Goal: Find specific page/section: Find specific page/section

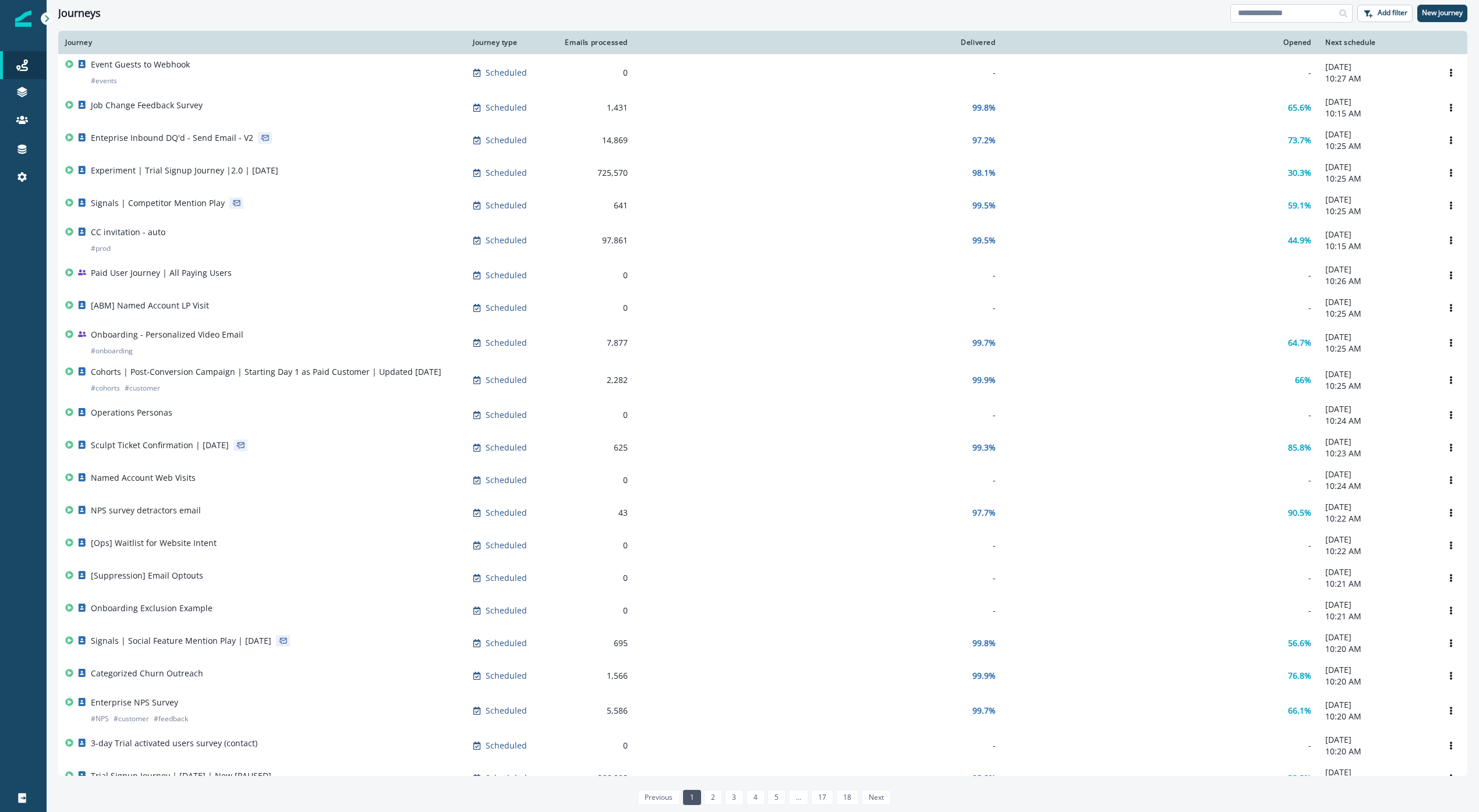
click at [1241, 15] on input at bounding box center [1291, 13] width 122 height 19
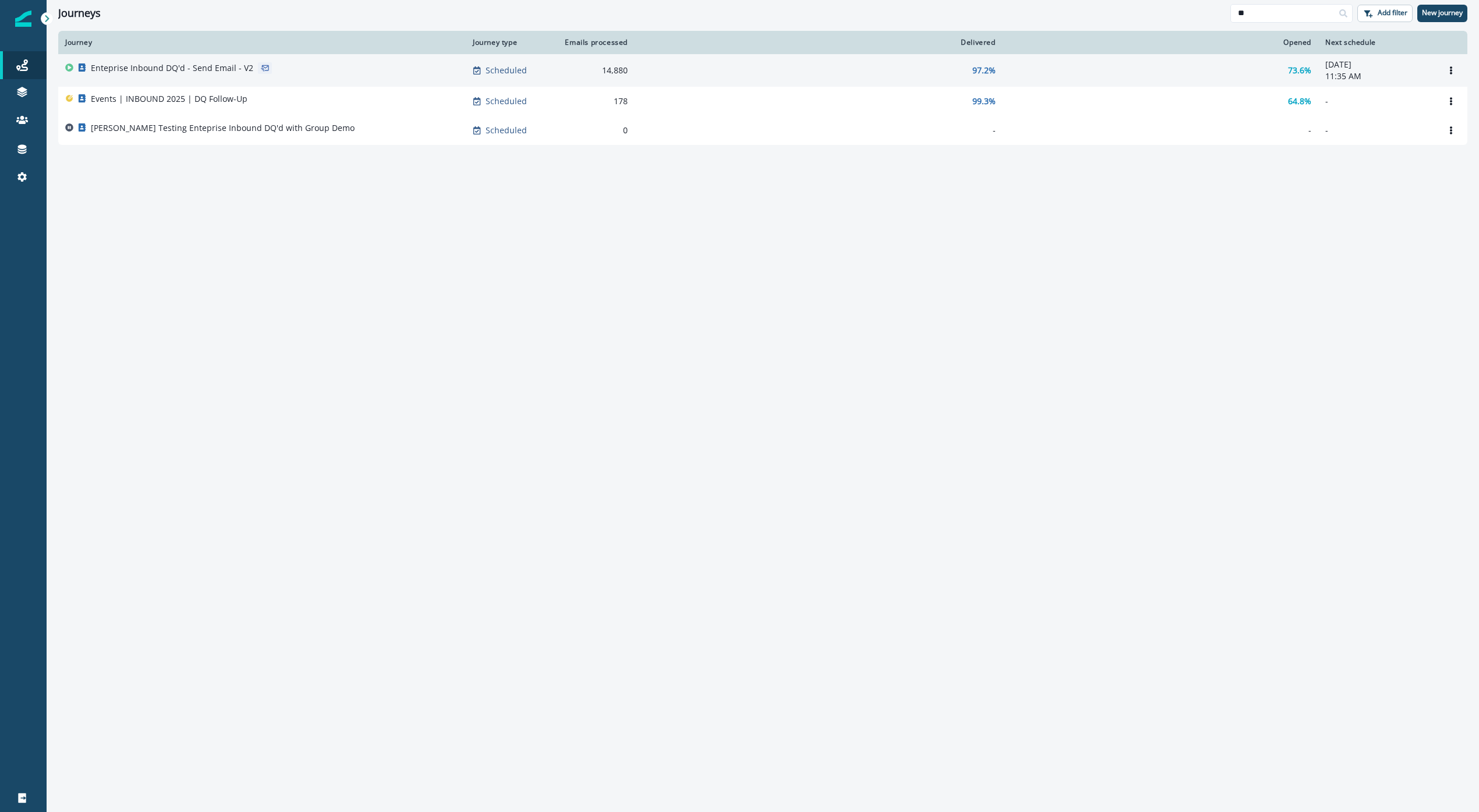
type input "**"
click at [309, 70] on div "Enteprise Inbound DQ'd - Send Email - V2" at bounding box center [262, 70] width 394 height 16
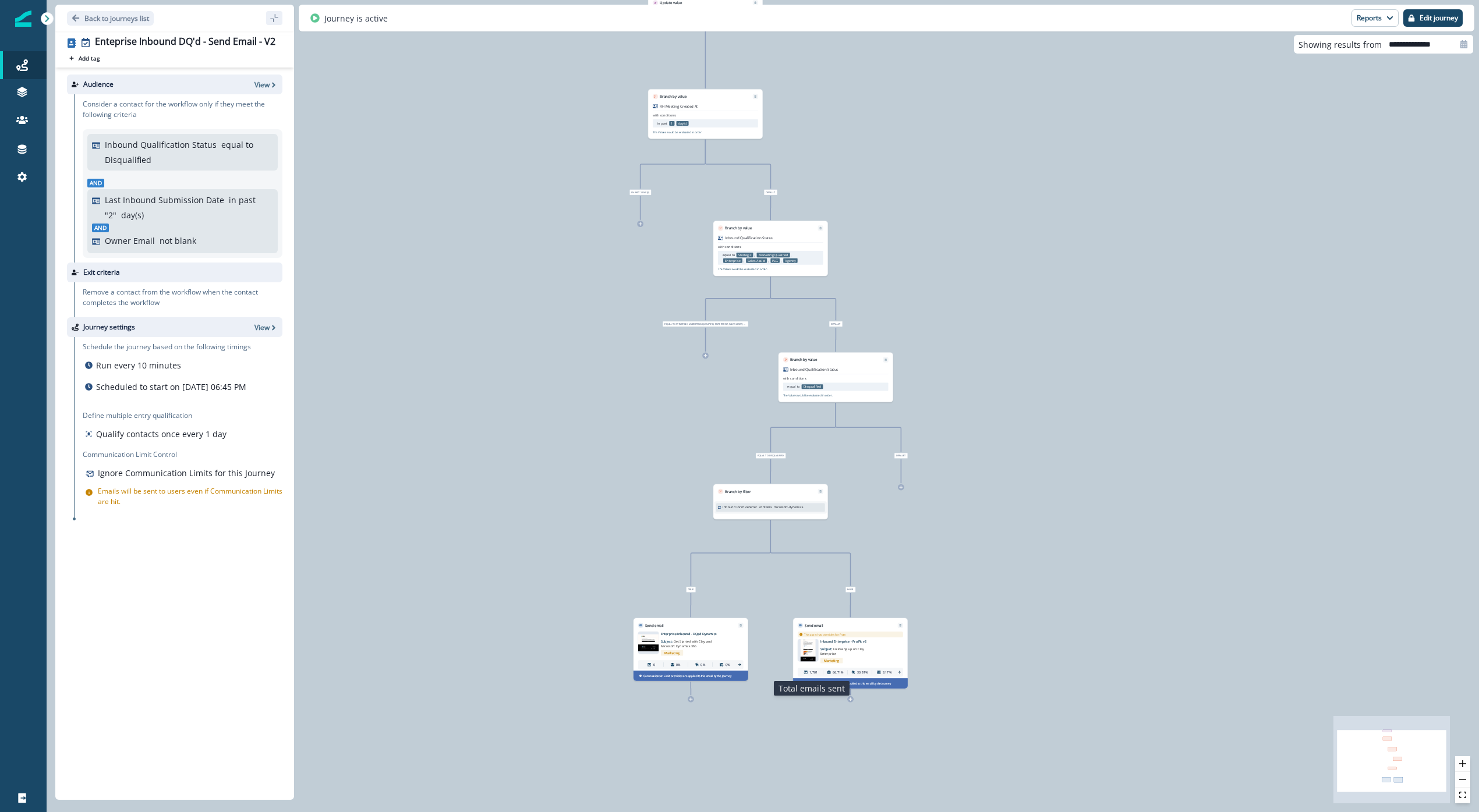
click at [813, 670] on p "1,701" at bounding box center [813, 672] width 8 height 4
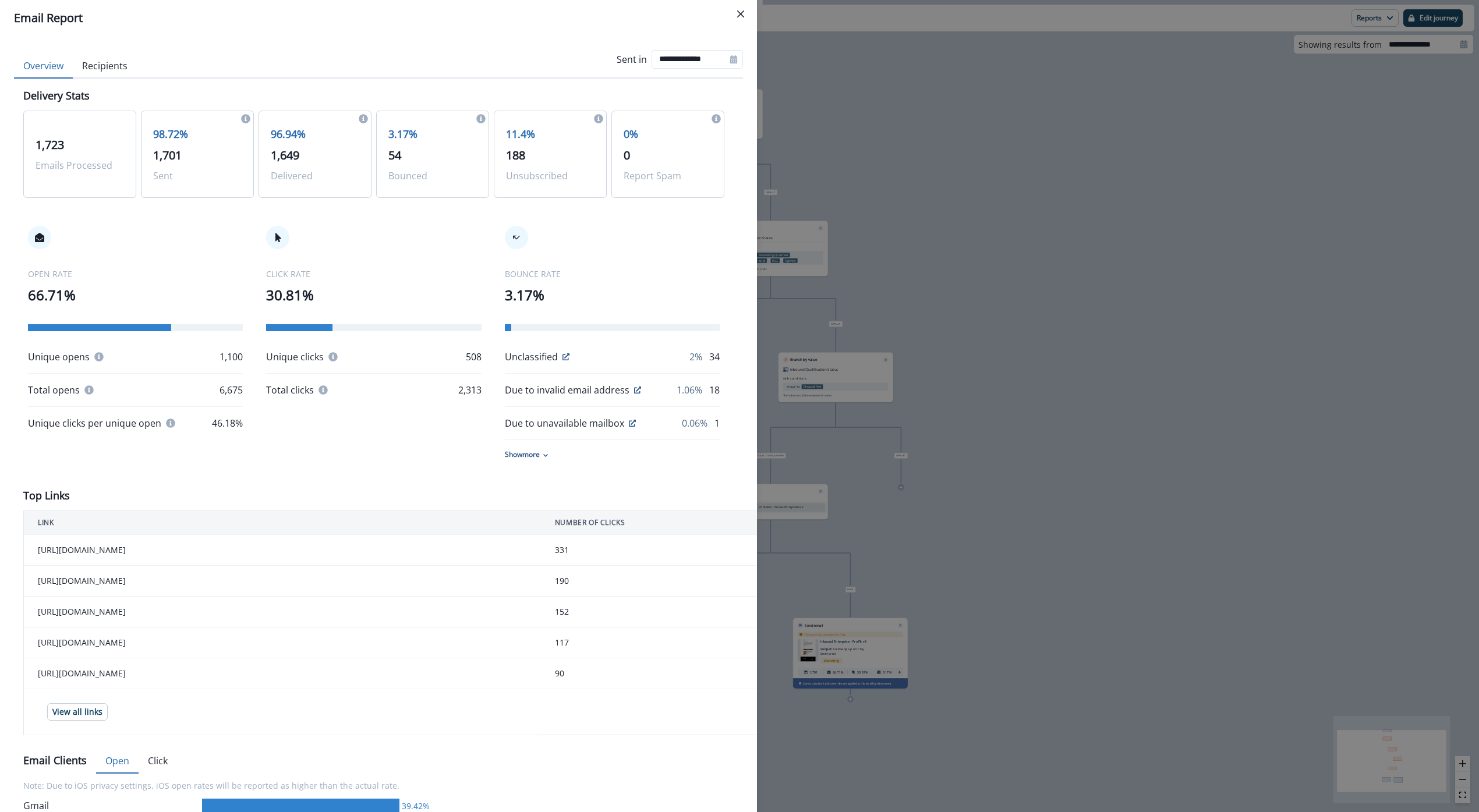
click at [122, 66] on button "Recipients" at bounding box center [105, 66] width 64 height 24
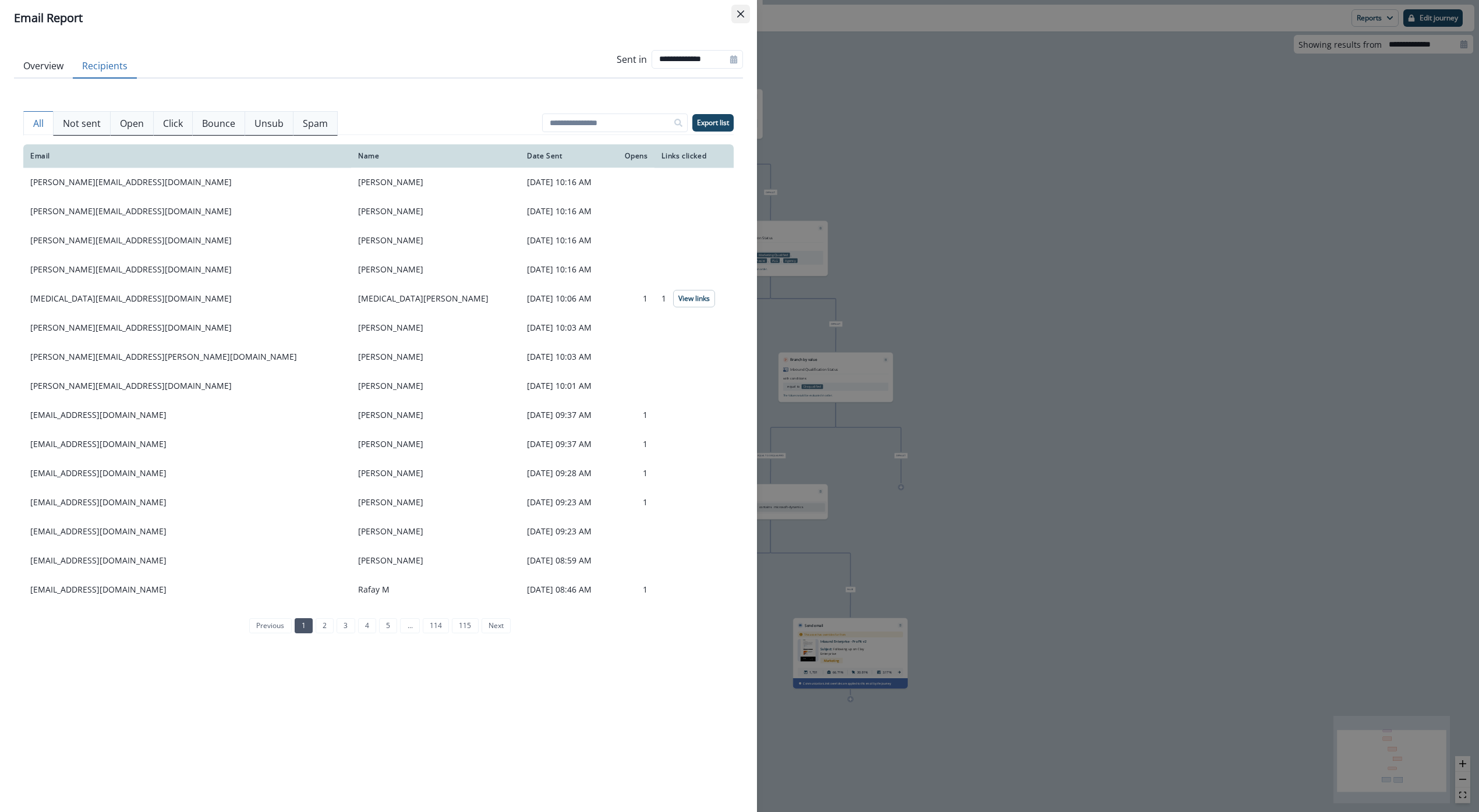
click at [741, 10] on button "Close" at bounding box center [740, 13] width 19 height 19
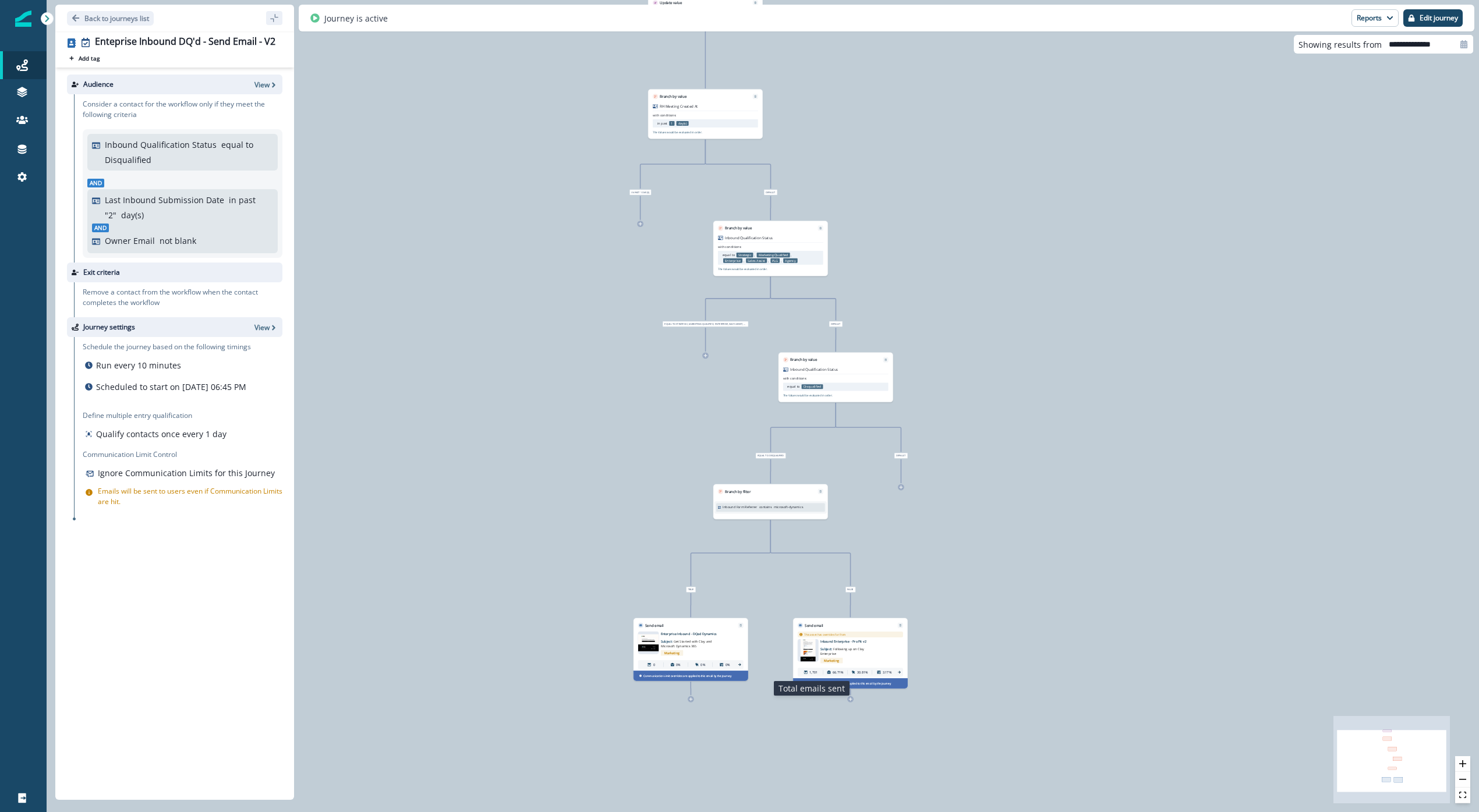
click at [808, 671] on div "1,701" at bounding box center [810, 672] width 22 height 8
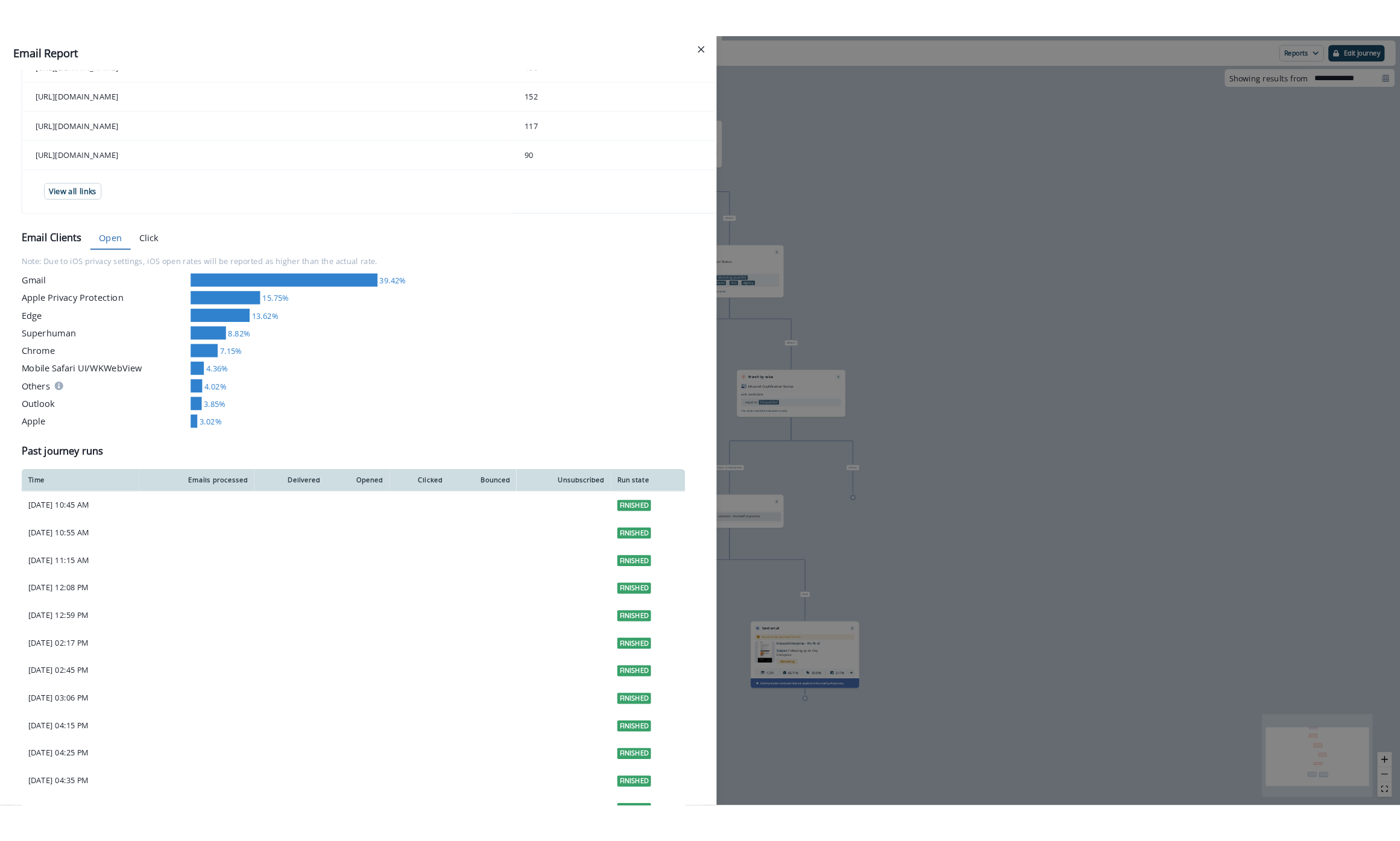
scroll to position [567, 0]
